Goal: Task Accomplishment & Management: Use online tool/utility

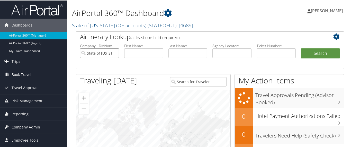
click at [114, 53] on input "State of [US_STATE] (OE accounts)" at bounding box center [99, 53] width 39 height 10
click at [139, 53] on input "text" at bounding box center [143, 53] width 39 height 10
paste input "[PERSON_NAME]"
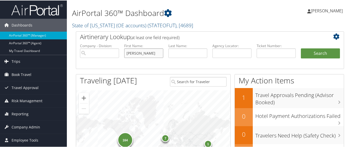
drag, startPoint x: 140, startPoint y: 51, endPoint x: 161, endPoint y: 54, distance: 21.8
click at [161, 54] on input "[PERSON_NAME]" at bounding box center [143, 53] width 39 height 10
type input "[PERSON_NAME]"
click at [179, 53] on input "text" at bounding box center [187, 53] width 39 height 10
paste input "[PERSON_NAME]"
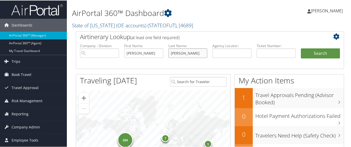
drag, startPoint x: 183, startPoint y: 51, endPoint x: 142, endPoint y: 44, distance: 41.5
click at [142, 44] on ul "Company - Division: First Name: [PERSON_NAME] Last Name: [PERSON_NAME] Agency L…" at bounding box center [209, 56] width 265 height 26
type input "Thomsett"
click at [307, 54] on button "Search" at bounding box center [320, 53] width 39 height 10
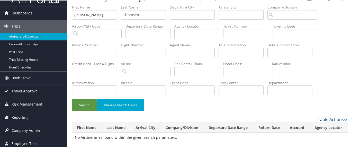
scroll to position [18, 0]
